Goal: Task Accomplishment & Management: Manage account settings

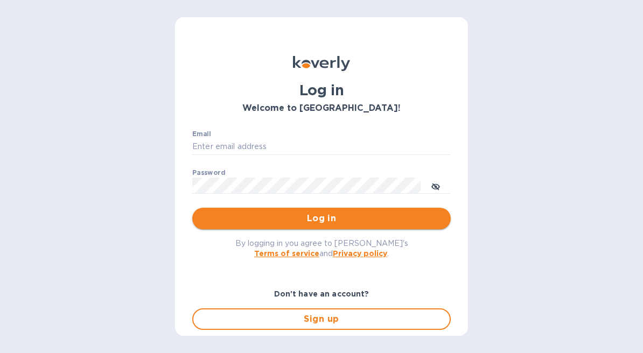
type input "[EMAIL_ADDRESS][DOMAIN_NAME]"
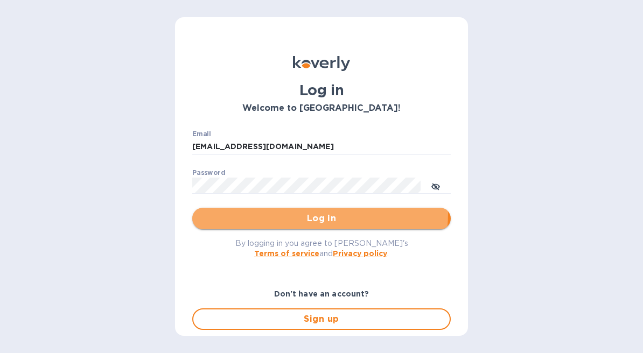
click at [296, 213] on span "Log in" at bounding box center [321, 218] width 241 height 13
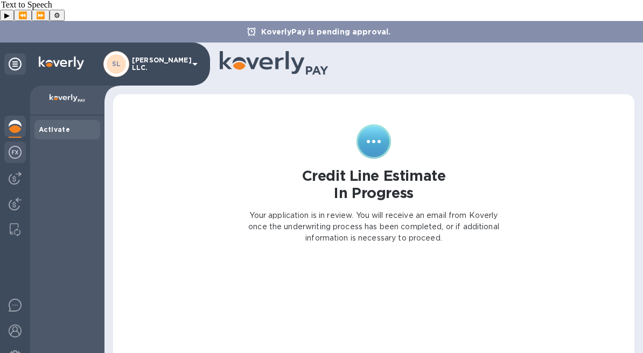
click at [15, 146] on img at bounding box center [15, 152] width 13 height 13
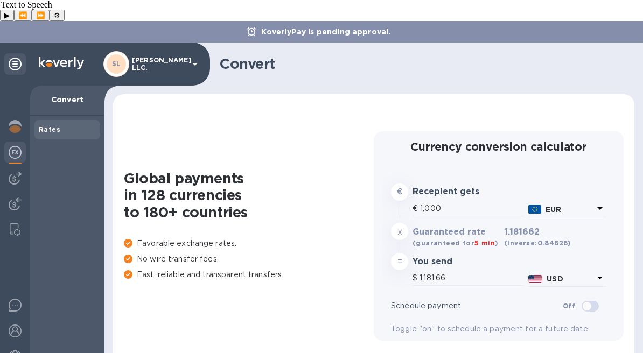
type input "1,181.66"
click at [19, 172] on img at bounding box center [15, 178] width 13 height 13
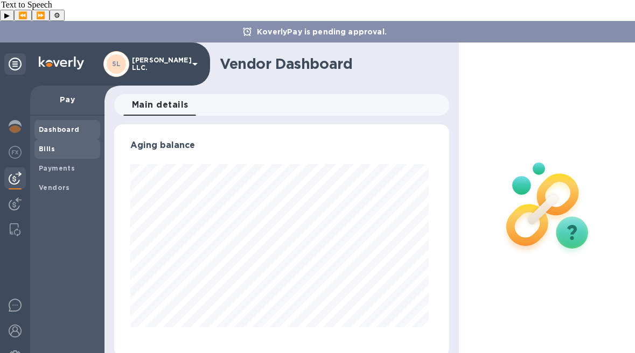
scroll to position [233, 331]
click at [64, 144] on span "Bills" at bounding box center [67, 149] width 57 height 11
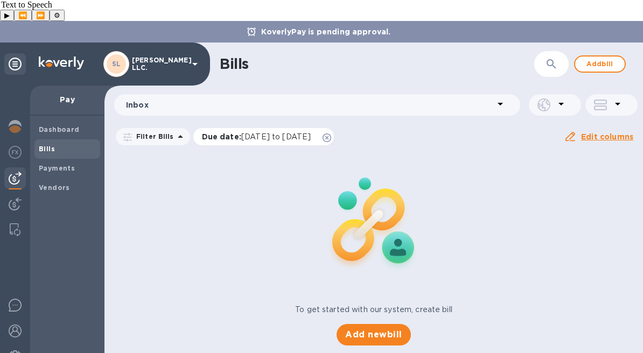
click at [331, 134] on icon at bounding box center [327, 138] width 9 height 9
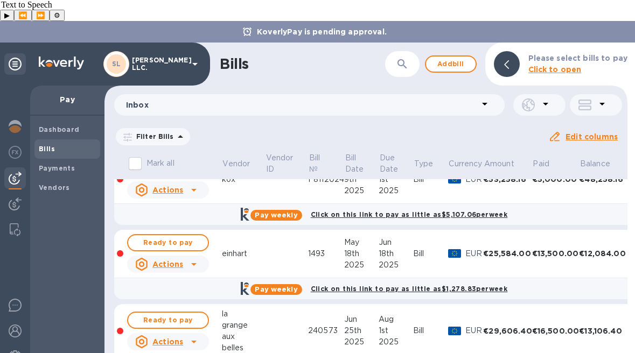
scroll to position [123, 0]
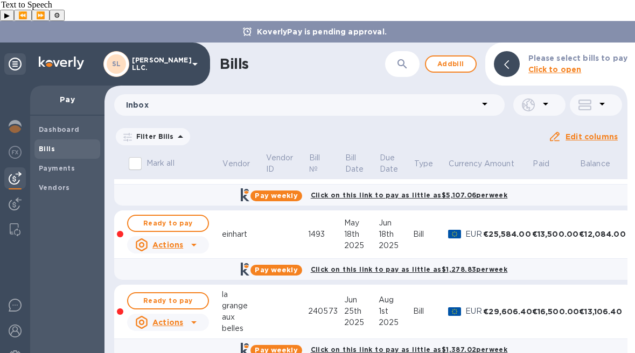
click at [263, 300] on div "grange" at bounding box center [243, 305] width 43 height 11
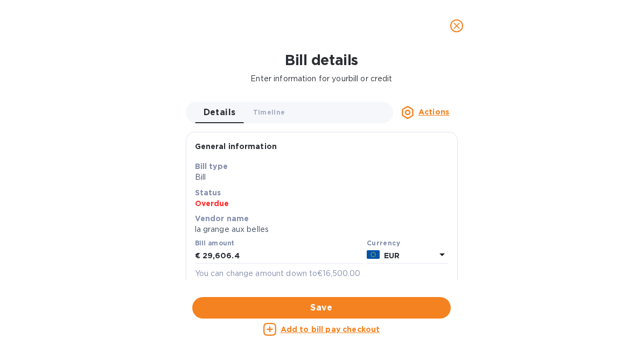
click at [451, 34] on button "close" at bounding box center [457, 26] width 26 height 26
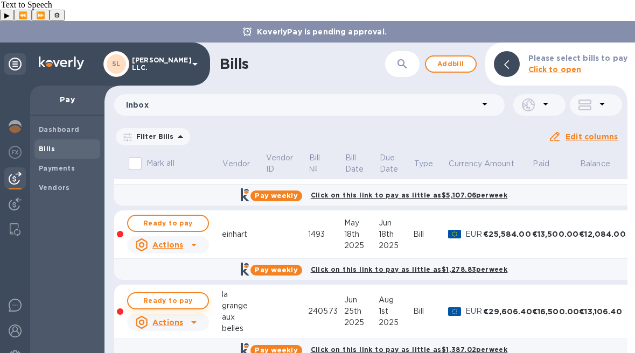
click at [184, 295] on span "Ready to pay" at bounding box center [168, 301] width 62 height 13
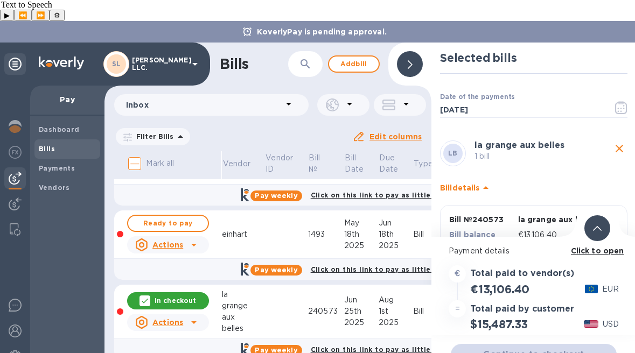
scroll to position [57, 0]
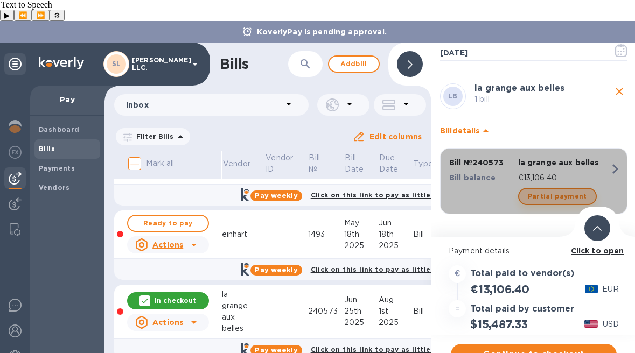
click at [555, 190] on span "Partial payment" at bounding box center [557, 196] width 59 height 13
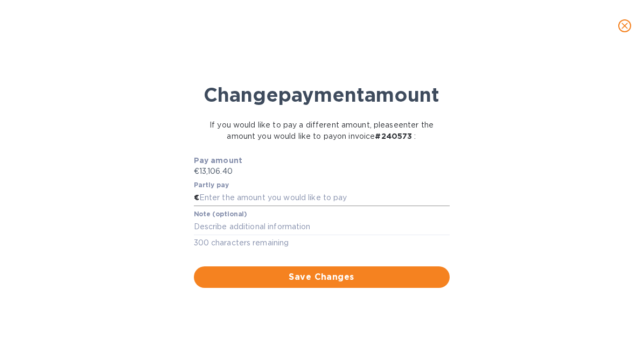
click at [376, 206] on input "text" at bounding box center [324, 198] width 250 height 16
type input "2,500"
click at [485, 243] on div "Change payment amount If you would like to pay a different amount, please enter…" at bounding box center [322, 206] width 626 height 295
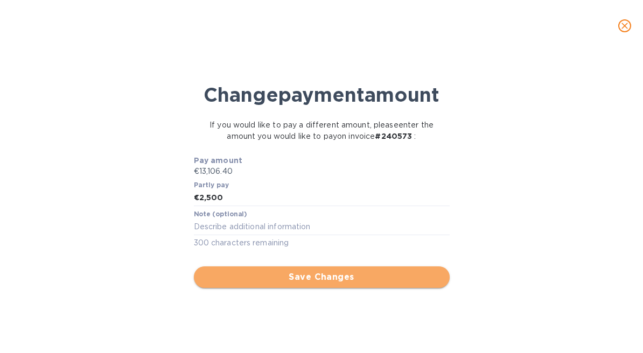
click at [347, 284] on span "Save Changes" at bounding box center [321, 277] width 239 height 13
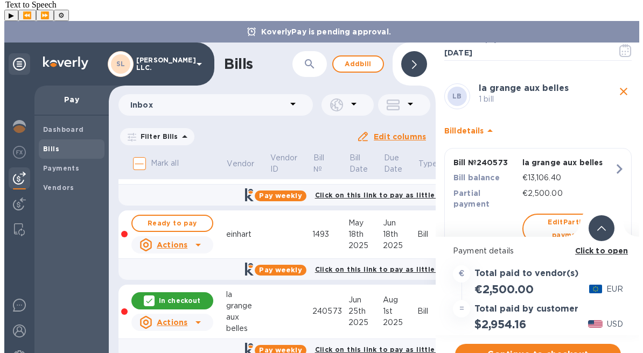
scroll to position [86, 0]
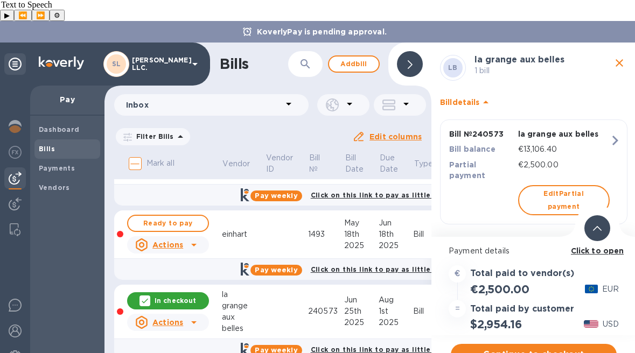
click at [601, 246] on p "Click to open" at bounding box center [597, 251] width 53 height 11
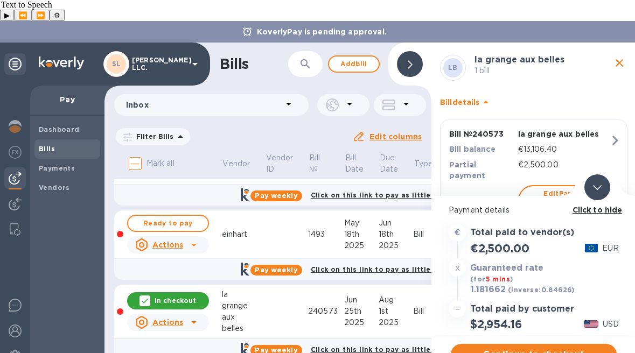
click at [536, 344] on button "Continue to checkout" at bounding box center [534, 355] width 166 height 22
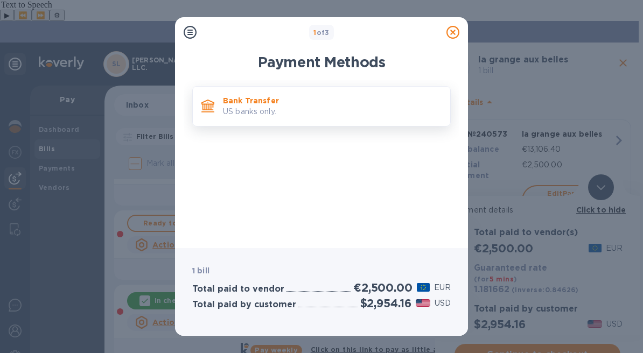
click at [360, 125] on div "Bank Transfer US banks only." at bounding box center [321, 106] width 258 height 40
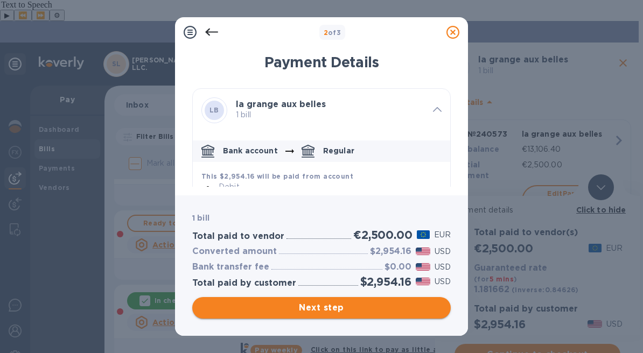
click at [383, 311] on span "Next step" at bounding box center [321, 308] width 241 height 13
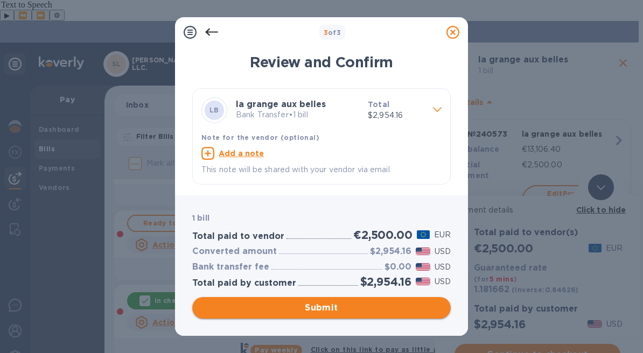
click at [382, 305] on span "Submit" at bounding box center [321, 308] width 241 height 13
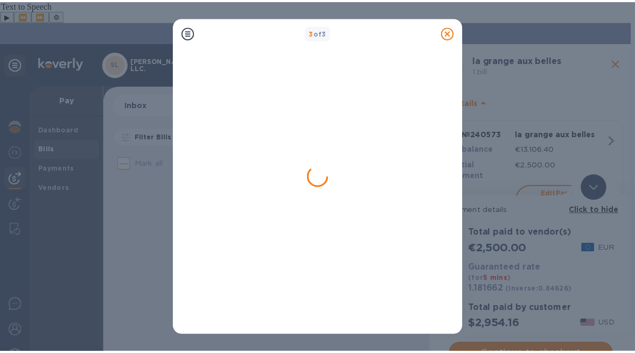
scroll to position [0, 0]
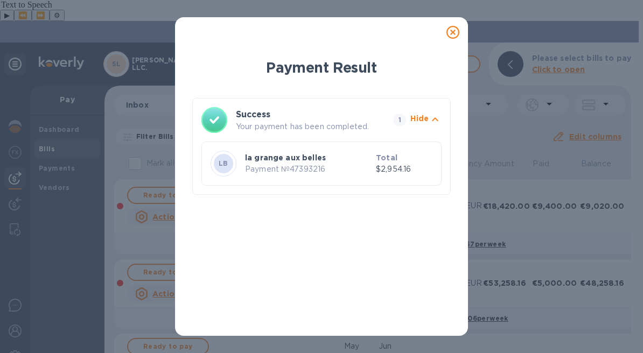
click at [452, 35] on icon at bounding box center [452, 32] width 13 height 13
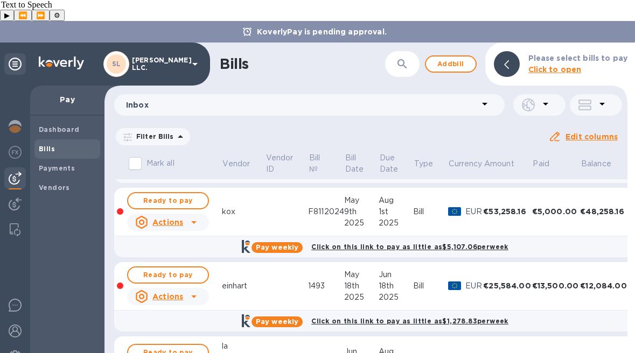
scroll to position [106, 0]
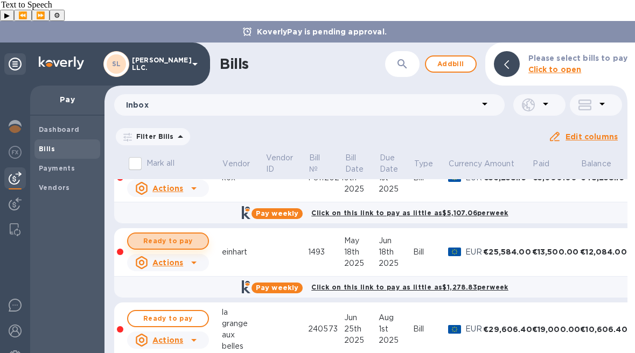
click at [187, 235] on span "Ready to pay" at bounding box center [168, 241] width 62 height 13
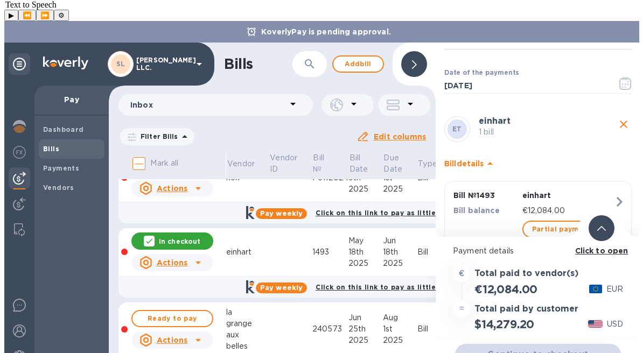
scroll to position [57, 0]
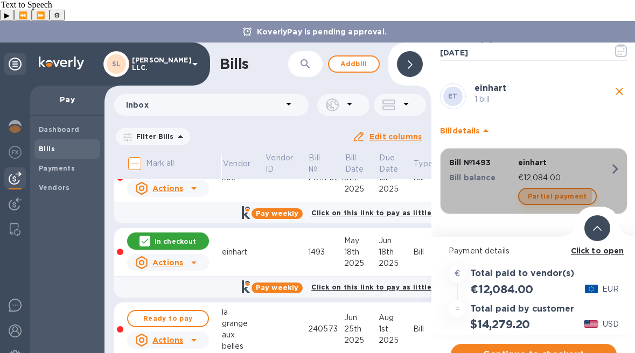
click at [539, 190] on span "Partial payment" at bounding box center [557, 196] width 59 height 13
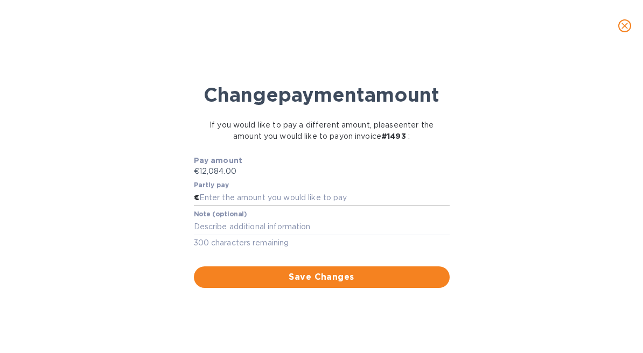
click at [333, 206] on input "text" at bounding box center [324, 198] width 250 height 16
type input "4,000"
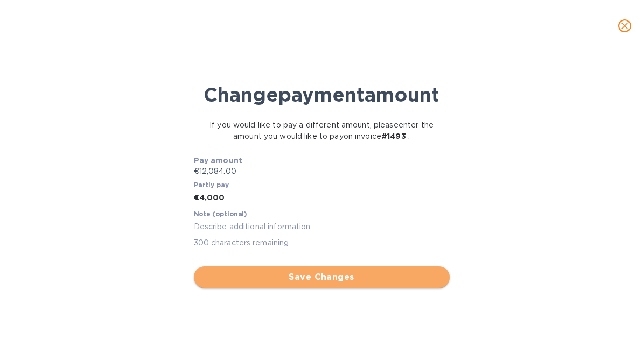
click at [384, 284] on span "Save Changes" at bounding box center [321, 277] width 239 height 13
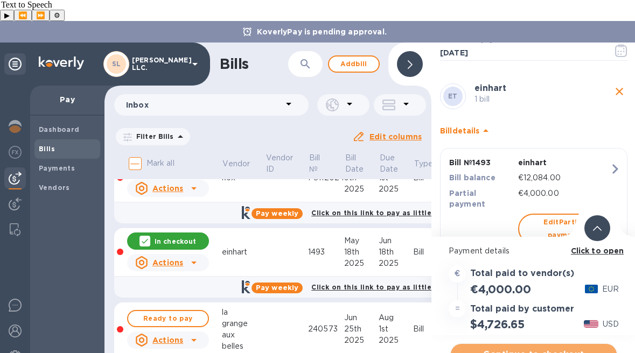
click at [527, 348] on span "Continue to checkout" at bounding box center [533, 354] width 149 height 13
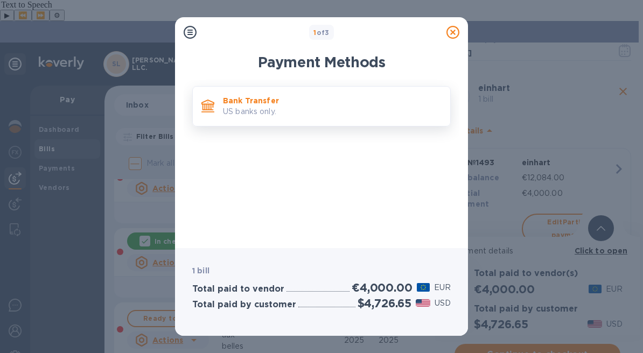
click at [352, 121] on div "Bank Transfer US banks only." at bounding box center [332, 106] width 227 height 31
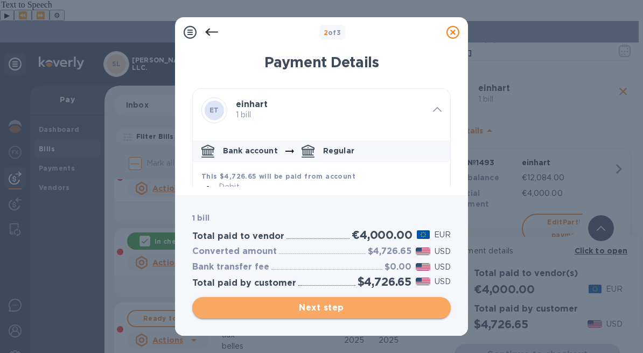
click at [362, 310] on span "Next step" at bounding box center [321, 308] width 241 height 13
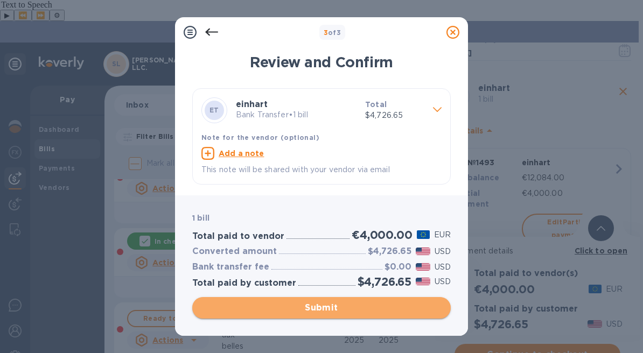
click at [351, 311] on span "Submit" at bounding box center [321, 308] width 241 height 13
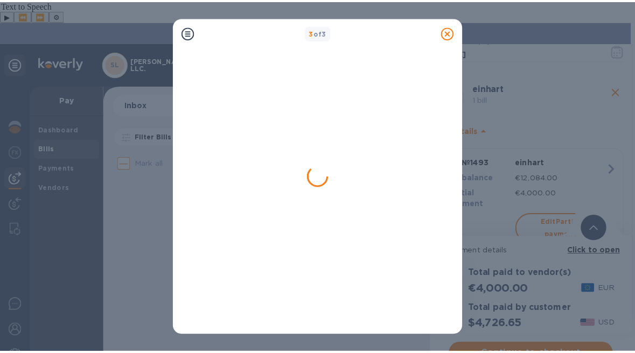
scroll to position [0, 0]
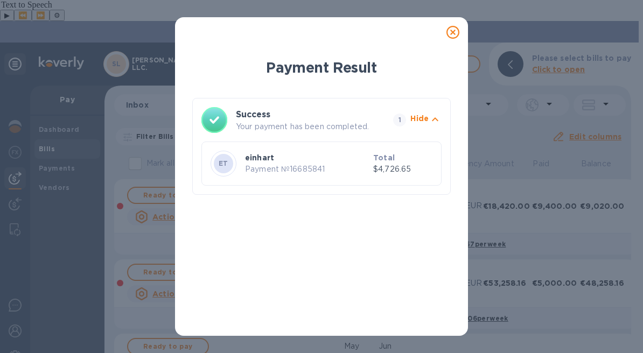
click at [452, 31] on icon at bounding box center [452, 32] width 13 height 13
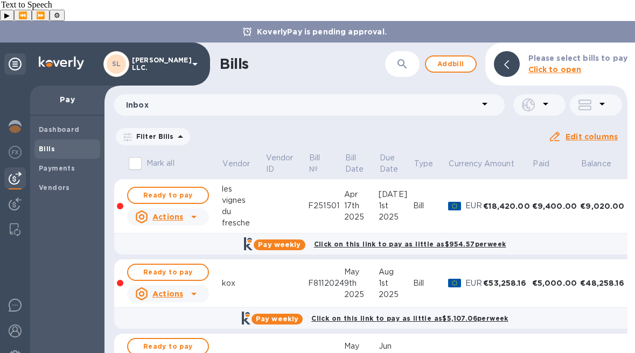
scroll to position [37, 0]
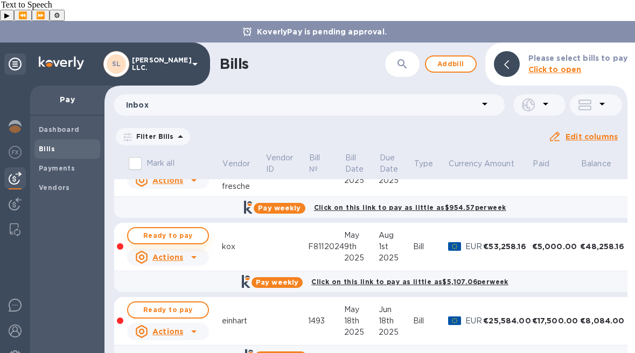
click at [174, 229] on span "Ready to pay" at bounding box center [168, 235] width 62 height 13
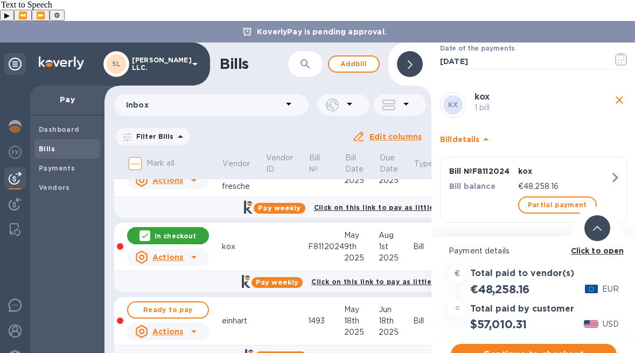
scroll to position [57, 0]
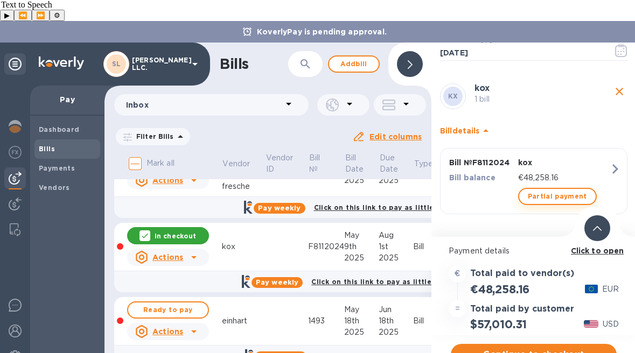
click at [541, 190] on span "Partial payment" at bounding box center [557, 196] width 59 height 13
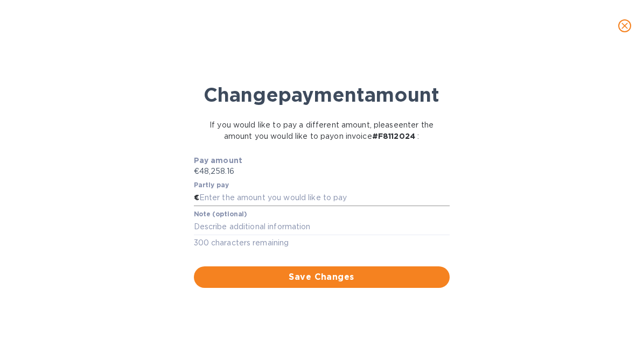
click at [335, 206] on input "text" at bounding box center [324, 198] width 250 height 16
type input "2,000"
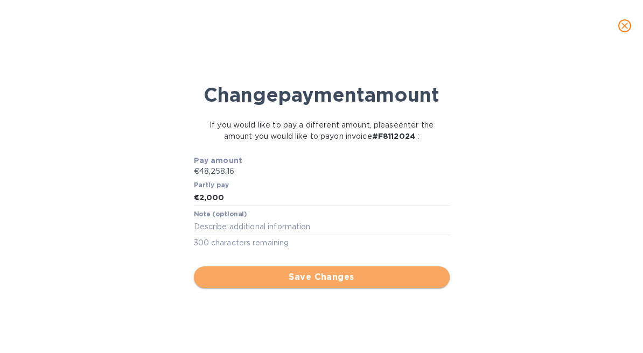
click at [329, 284] on span "Save Changes" at bounding box center [321, 277] width 239 height 13
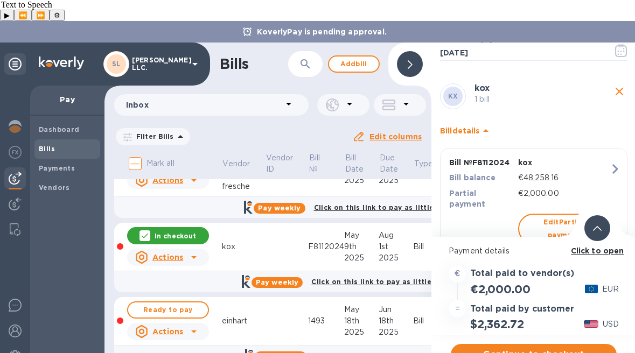
scroll to position [8, 0]
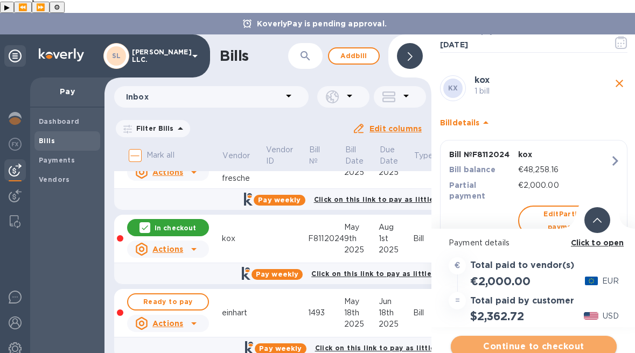
click at [522, 340] on span "Continue to checkout" at bounding box center [533, 346] width 149 height 13
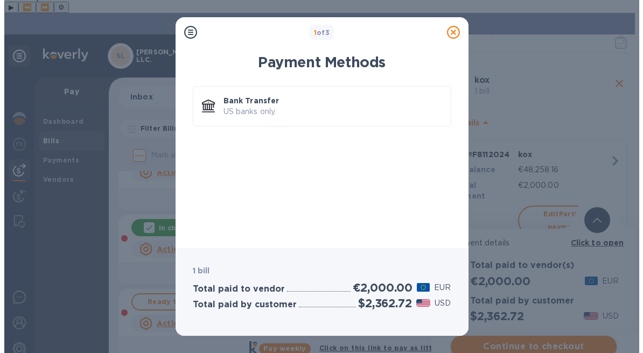
scroll to position [0, 0]
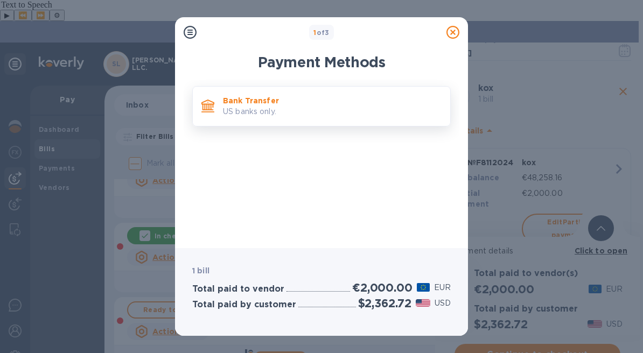
click at [348, 122] on div "Bank Transfer US banks only." at bounding box center [321, 106] width 258 height 40
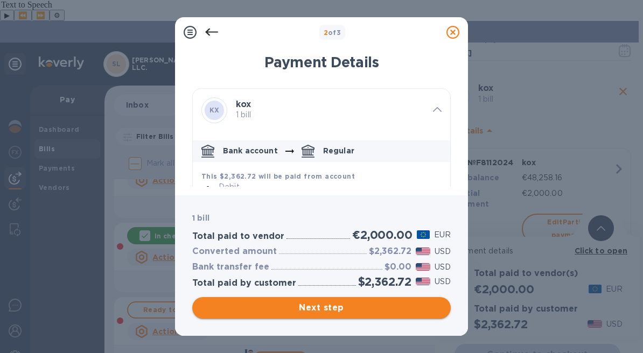
click at [368, 310] on span "Next step" at bounding box center [321, 308] width 241 height 13
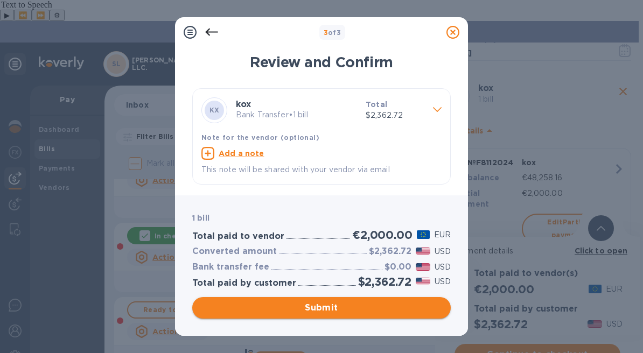
click at [351, 309] on span "Submit" at bounding box center [321, 308] width 241 height 13
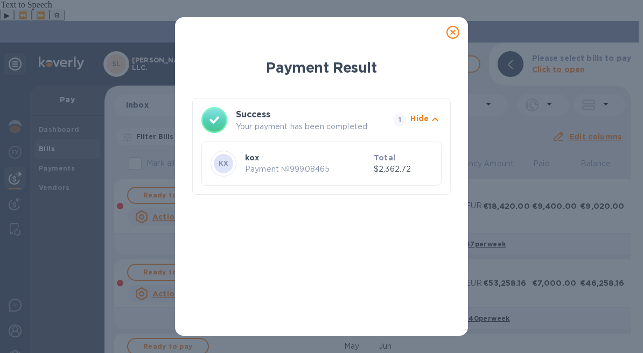
click at [455, 34] on icon at bounding box center [452, 32] width 13 height 13
